Goal: Use online tool/utility

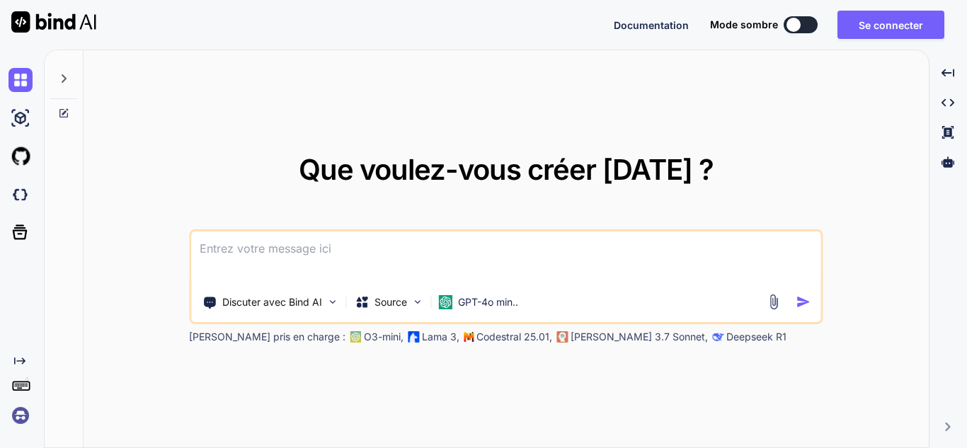
click at [373, 145] on div "Que voulez-vous créer aujourd'hui ? Discuter avec Bind AI Source GPT-4o min.. M…" at bounding box center [506, 249] width 845 height 398
click at [418, 300] on img at bounding box center [417, 302] width 12 height 12
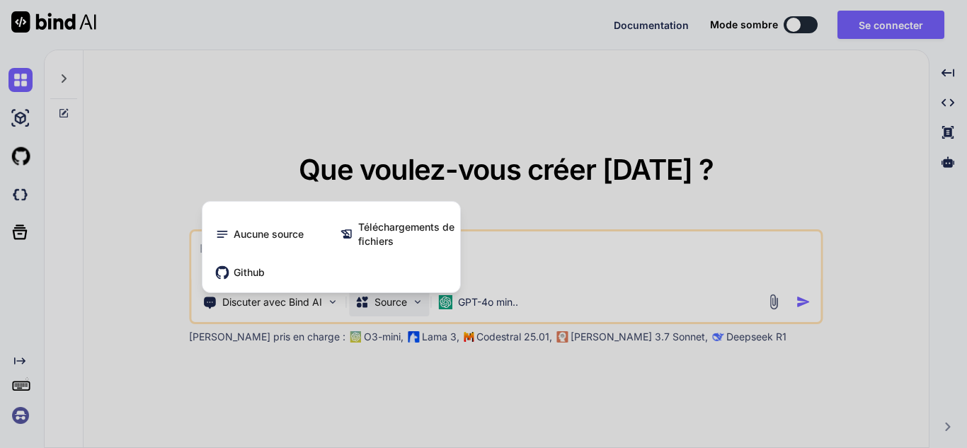
click at [384, 180] on div at bounding box center [483, 224] width 967 height 448
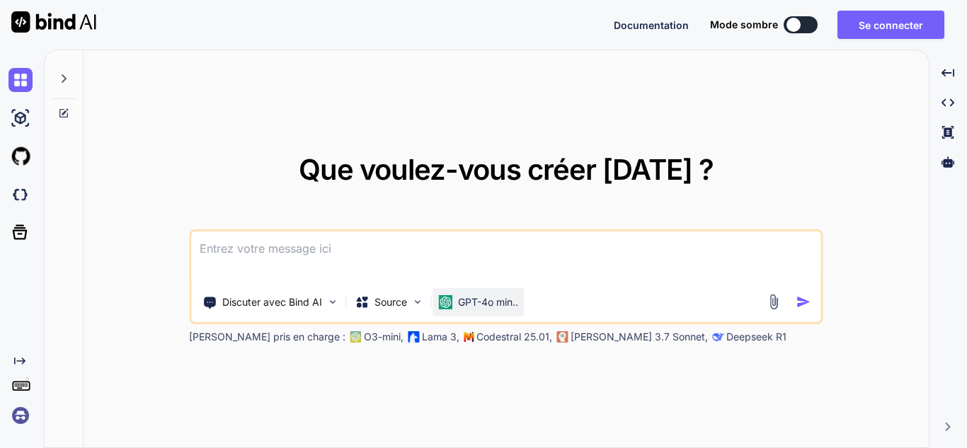
click at [503, 306] on font "GPT-4o min.." at bounding box center [488, 302] width 60 height 12
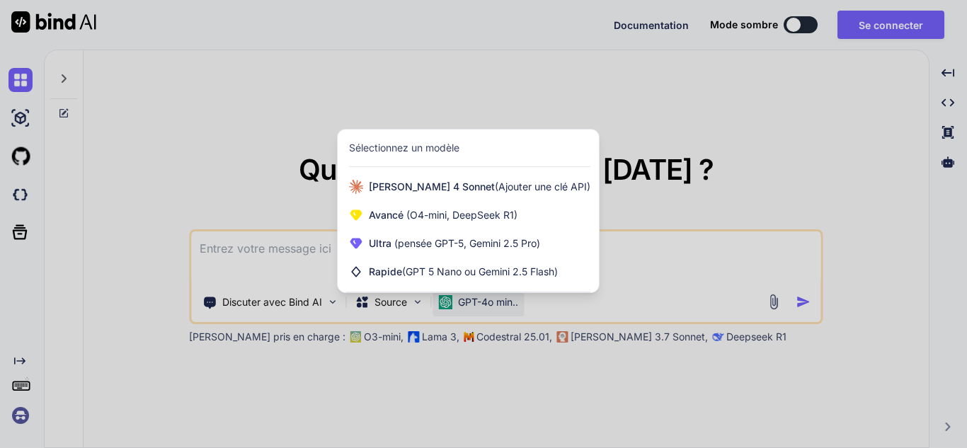
click at [236, 154] on div at bounding box center [483, 224] width 967 height 448
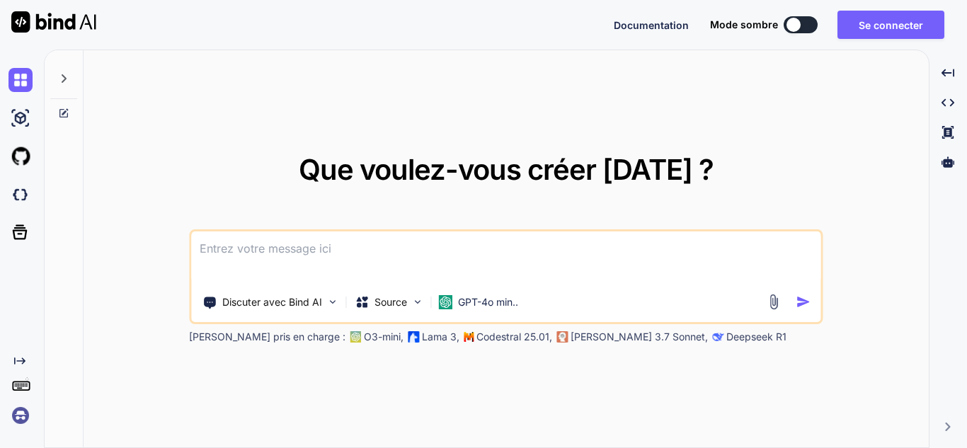
click at [802, 22] on button at bounding box center [801, 24] width 34 height 17
type textarea "x"
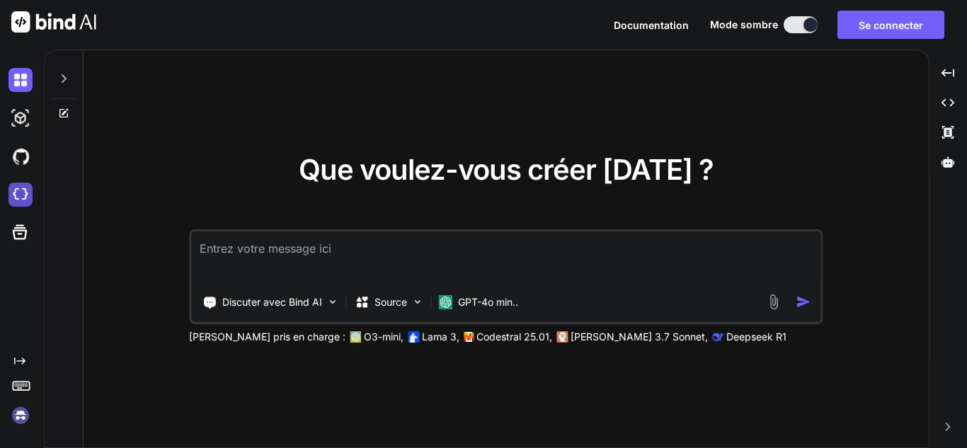
click at [21, 206] on img at bounding box center [20, 195] width 24 height 24
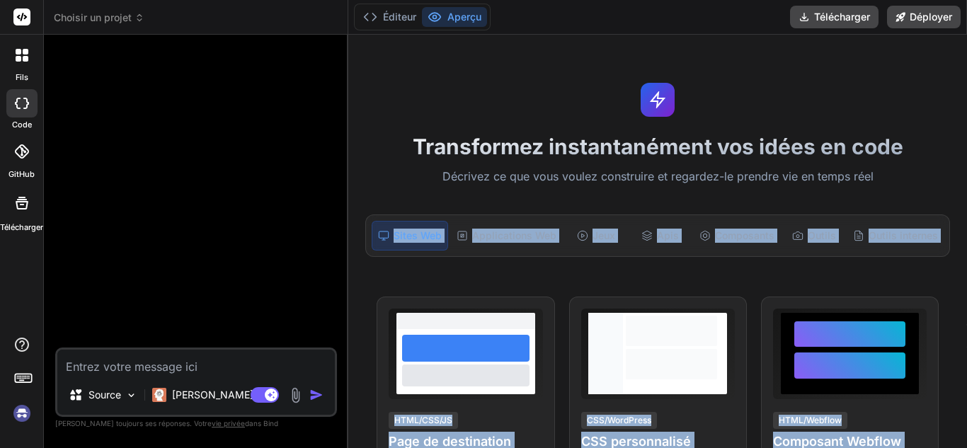
drag, startPoint x: 966, startPoint y: 91, endPoint x: 965, endPoint y: 167, distance: 75.7
click at [965, 167] on div "Transformez instantanément vos idées en code Décrivez ce que vous voulez constr…" at bounding box center [657, 241] width 619 height 413
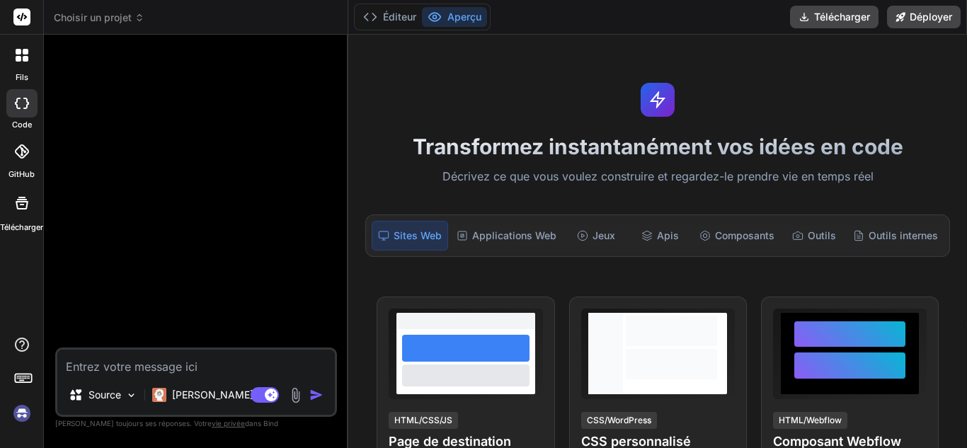
click at [941, 115] on div "Transformez instantanément vos idées en code Décrivez ce que vous voulez constr…" at bounding box center [657, 241] width 619 height 413
click at [931, 93] on div "Transformez instantanément vos idées en code Décrivez ce que vous voulez constr…" at bounding box center [657, 241] width 619 height 413
click at [386, 10] on font "Éditeur" at bounding box center [399, 17] width 33 height 14
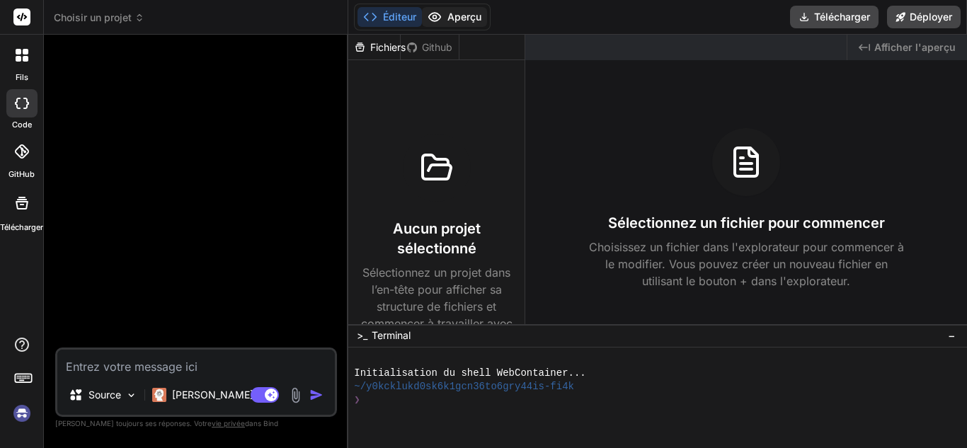
click at [439, 13] on icon at bounding box center [435, 17] width 14 height 14
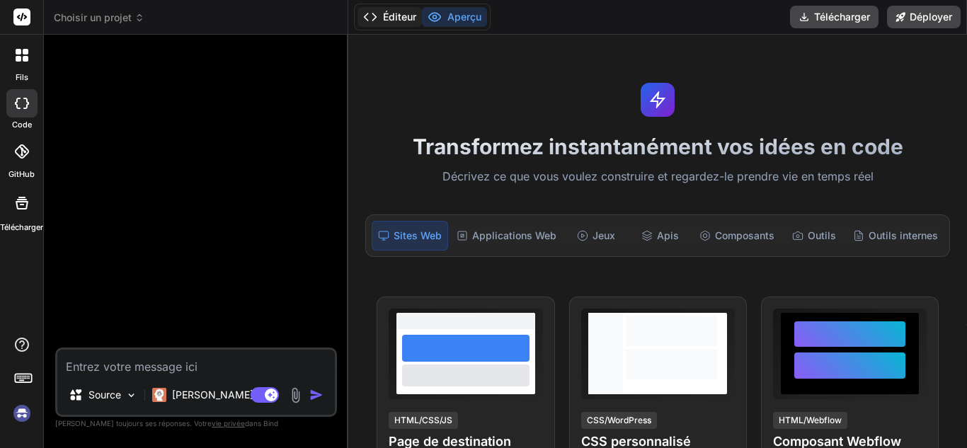
click at [402, 16] on font "Éditeur" at bounding box center [399, 17] width 33 height 12
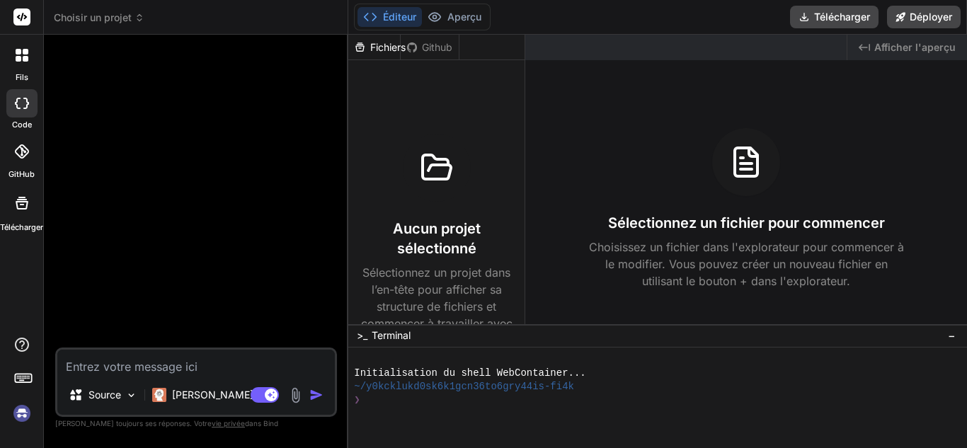
click at [746, 175] on icon at bounding box center [746, 162] width 23 height 28
click at [463, 16] on font "Aperçu" at bounding box center [464, 17] width 34 height 12
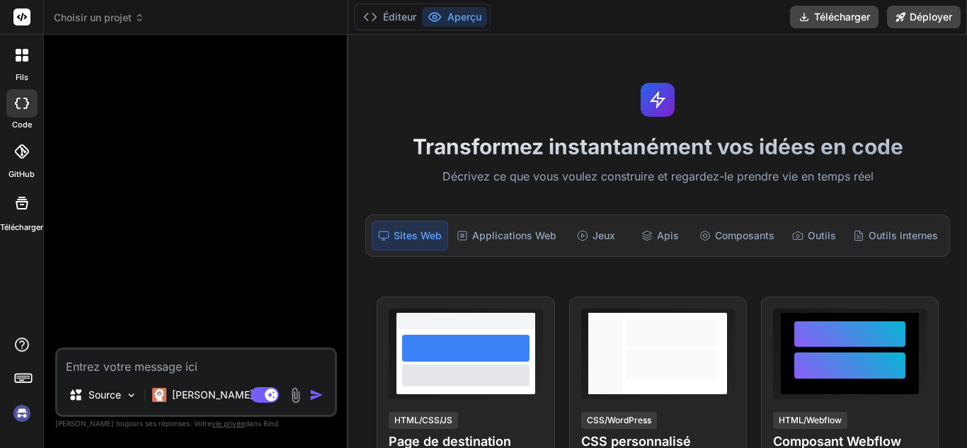
click at [137, 14] on icon at bounding box center [139, 18] width 10 height 10
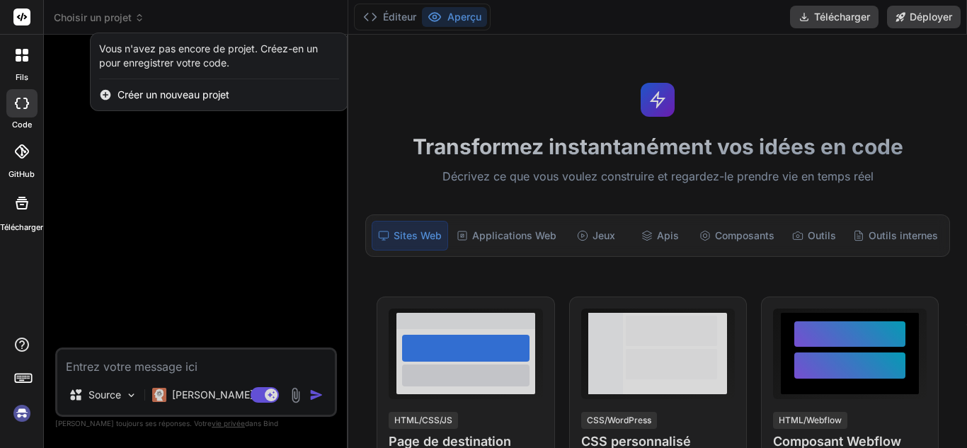
click at [22, 60] on icon at bounding box center [22, 55] width 13 height 13
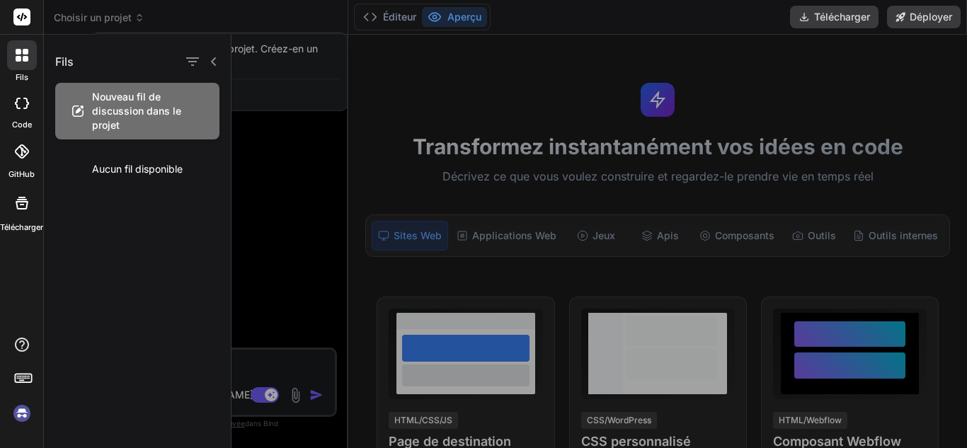
click at [23, 205] on icon at bounding box center [22, 203] width 13 height 13
type textarea "x"
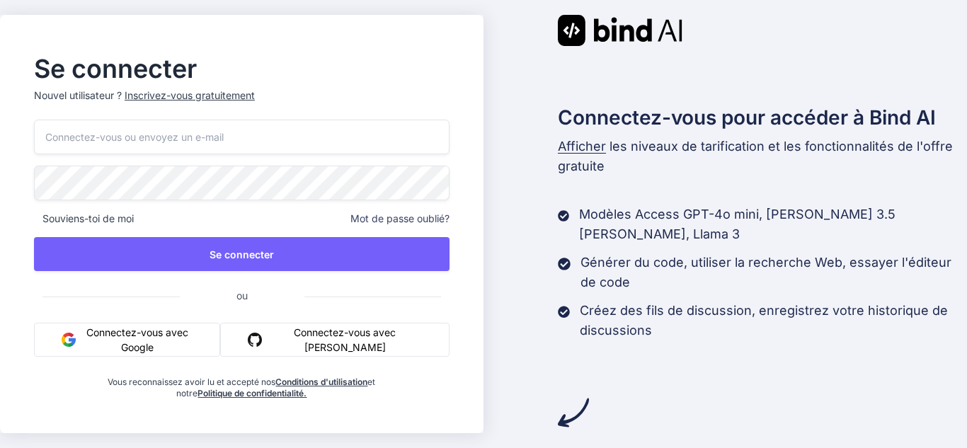
click at [163, 345] on font "Connectez-vous avec Google" at bounding box center [137, 339] width 102 height 27
